Goal: Find specific page/section: Find specific page/section

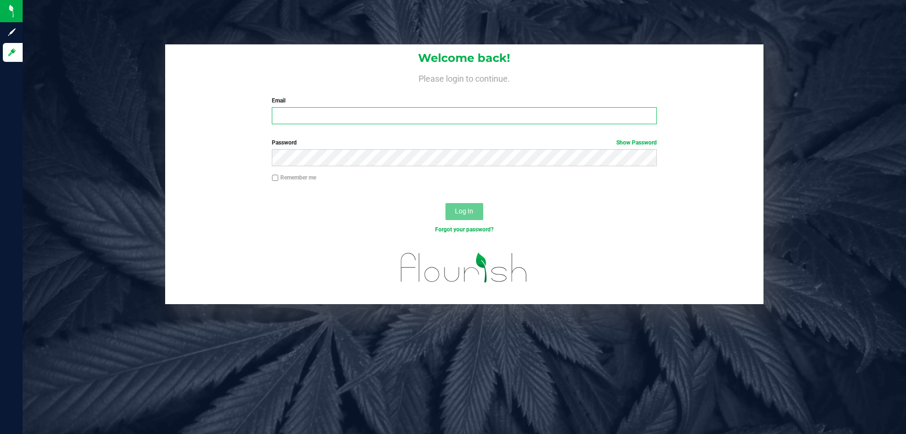
click at [383, 117] on input "Email" at bounding box center [464, 115] width 385 height 17
type input "[EMAIL_ADDRESS][DOMAIN_NAME]"
click at [446, 203] on button "Log In" at bounding box center [465, 211] width 38 height 17
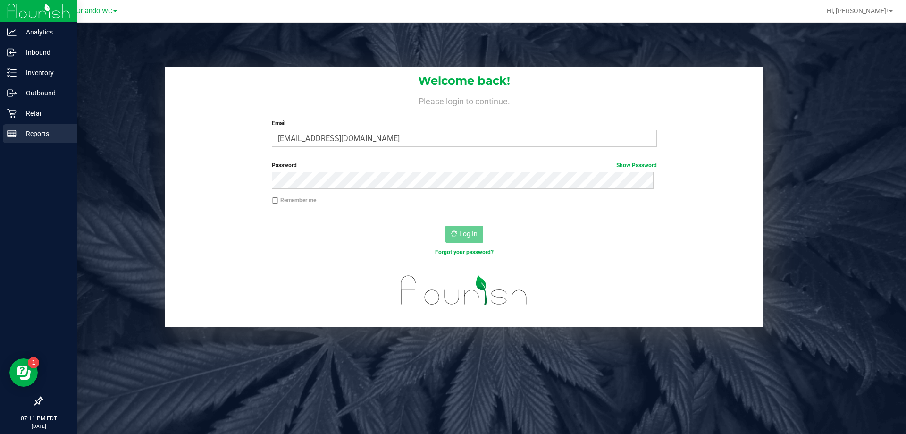
click at [26, 130] on p "Reports" at bounding box center [45, 133] width 57 height 11
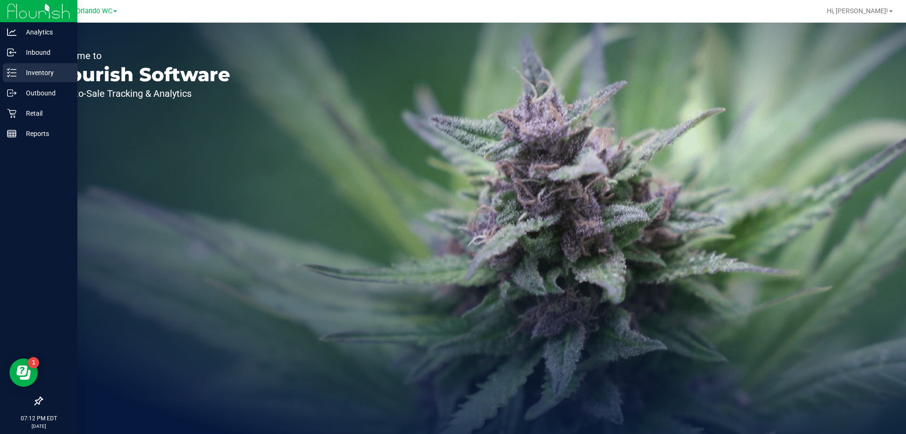
click at [17, 76] on p "Inventory" at bounding box center [45, 72] width 57 height 11
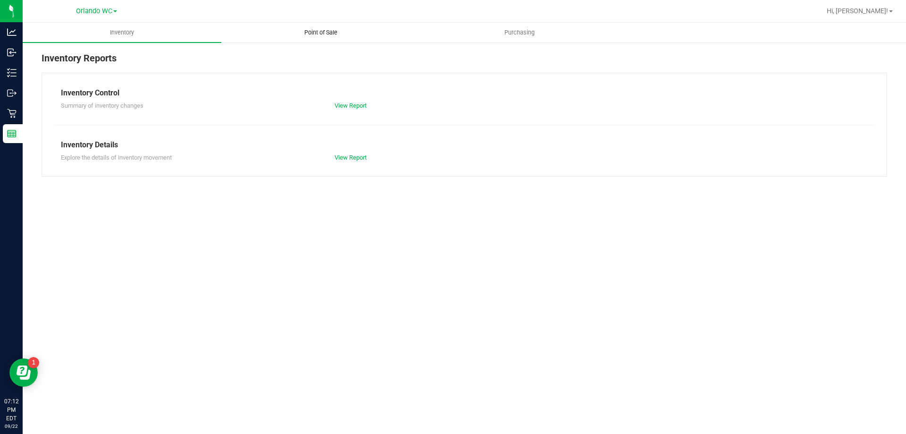
click at [298, 27] on uib-tab-heading "Point of Sale" at bounding box center [321, 32] width 198 height 19
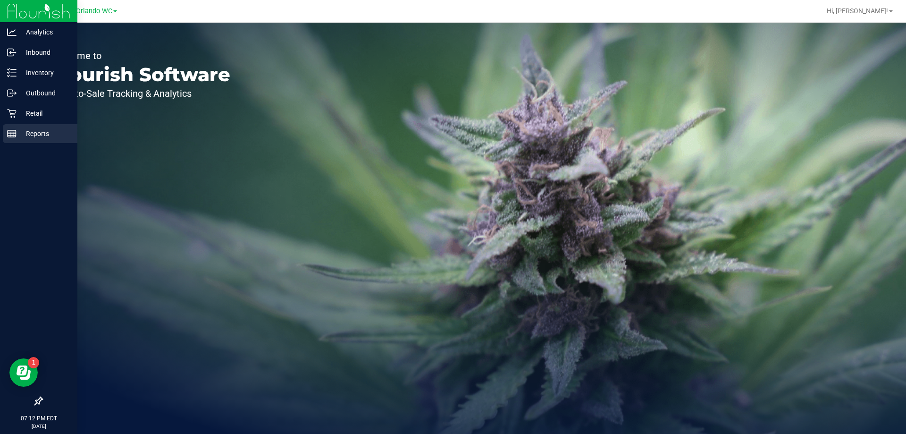
click at [21, 139] on div "Reports" at bounding box center [40, 133] width 75 height 19
click at [38, 116] on p "Retail" at bounding box center [45, 113] width 57 height 11
